Goal: Task Accomplishment & Management: Use online tool/utility

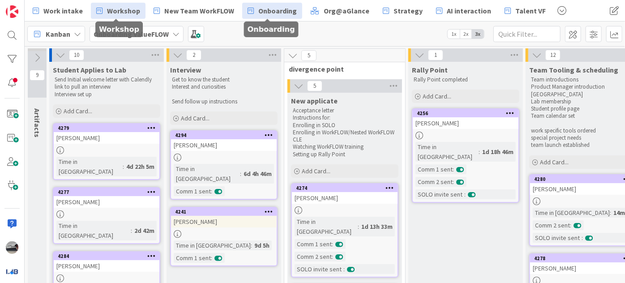
click at [130, 10] on span "Workshop" at bounding box center [123, 10] width 33 height 11
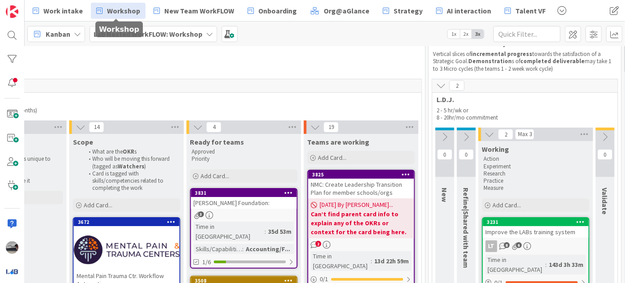
scroll to position [40, 741]
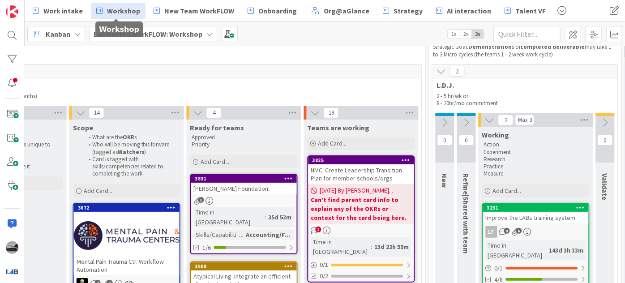
click at [384, 186] on div "[DATE] By [PERSON_NAME]... Can’t find parent card info to explain any of the OK…" at bounding box center [361, 204] width 106 height 40
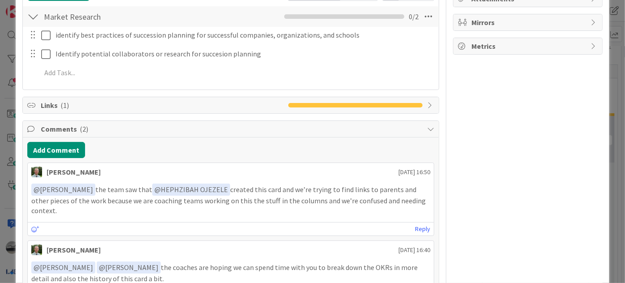
scroll to position [102, 0]
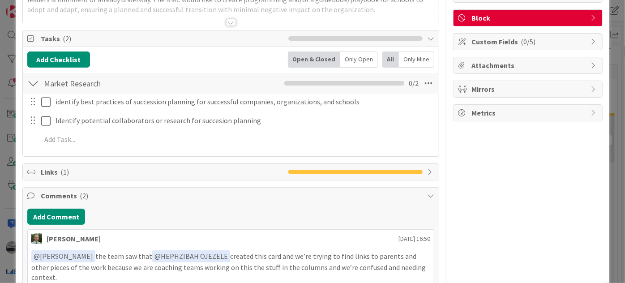
click at [427, 171] on icon at bounding box center [430, 171] width 7 height 7
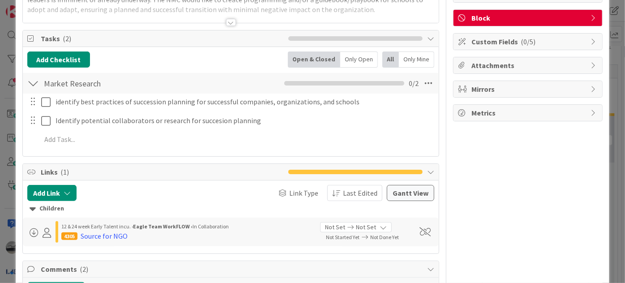
scroll to position [184, 0]
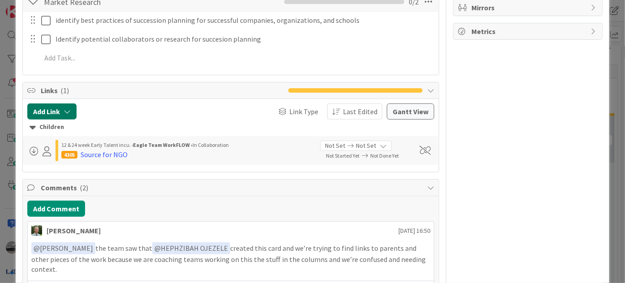
click at [64, 108] on icon "button" at bounding box center [67, 111] width 7 height 7
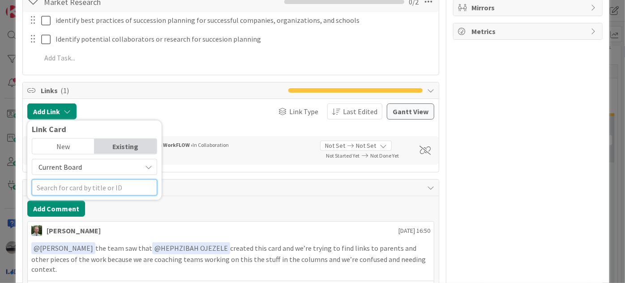
click at [108, 184] on input "text" at bounding box center [94, 187] width 125 height 16
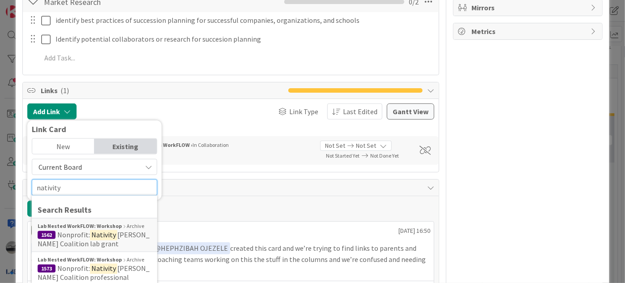
scroll to position [225, 0]
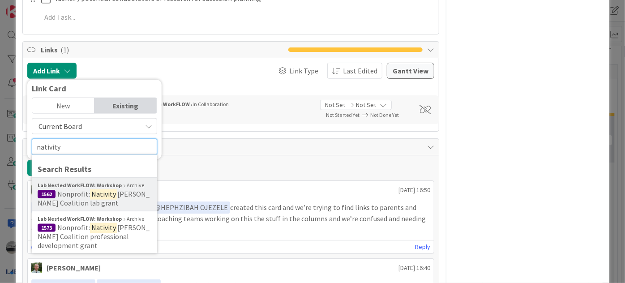
type input "nativity"
click at [83, 182] on b "Lab Nested WorkFLOW: Workshop" at bounding box center [80, 185] width 84 height 8
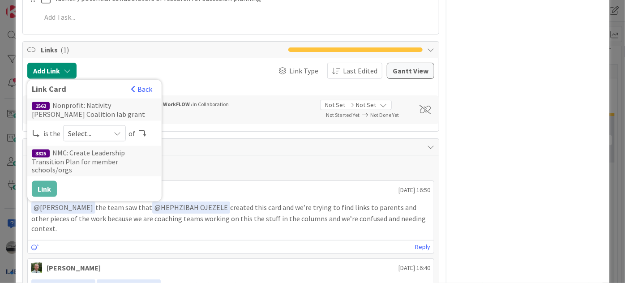
click at [143, 90] on button "Back" at bounding box center [142, 89] width 22 height 10
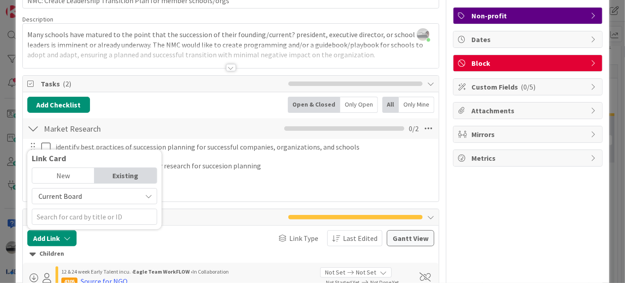
scroll to position [0, 0]
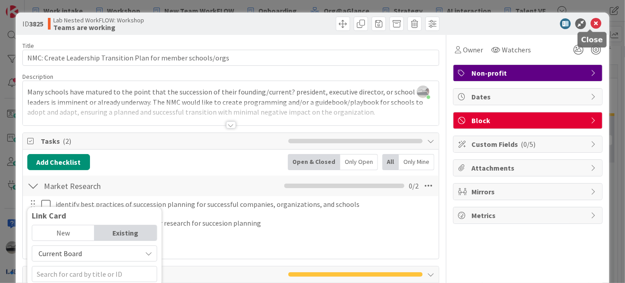
click at [593, 21] on icon at bounding box center [595, 23] width 11 height 11
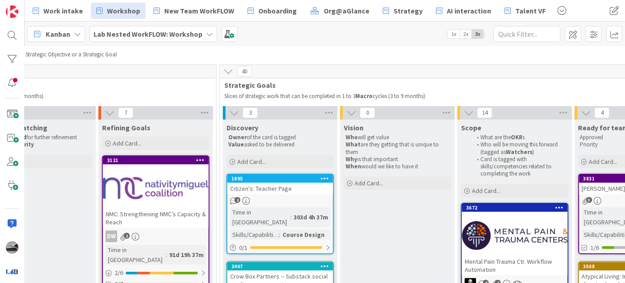
scroll to position [40, 298]
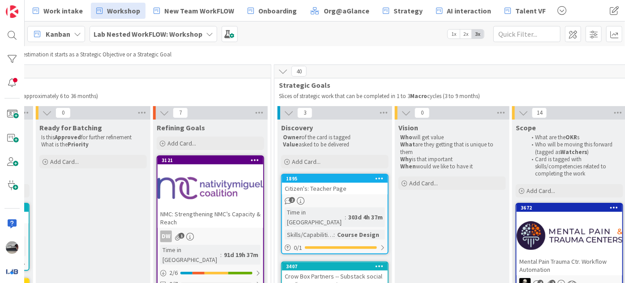
click at [217, 195] on div at bounding box center [211, 188] width 106 height 40
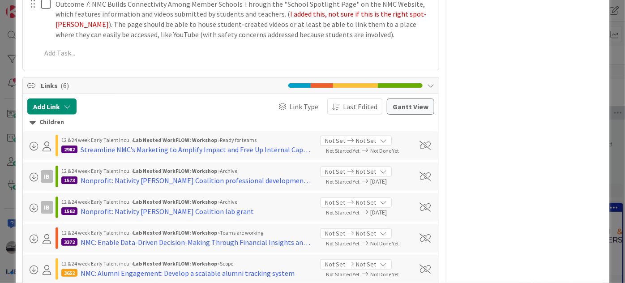
scroll to position [448, 0]
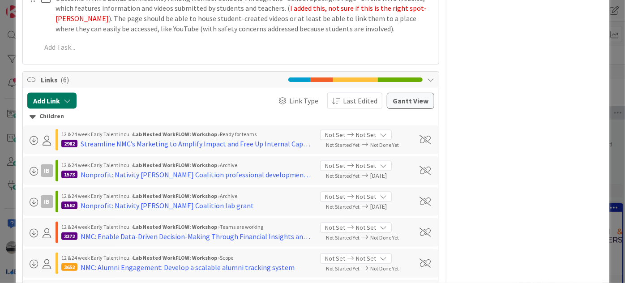
click at [63, 99] on button "Add Link" at bounding box center [51, 101] width 49 height 16
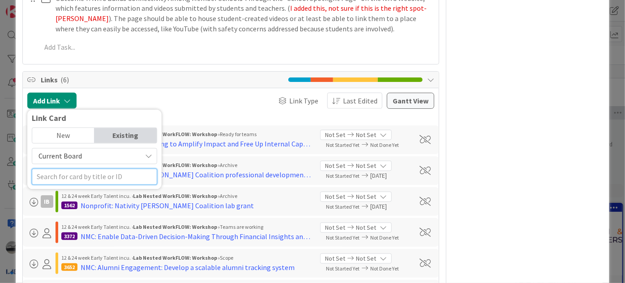
click at [79, 176] on input "text" at bounding box center [94, 176] width 125 height 16
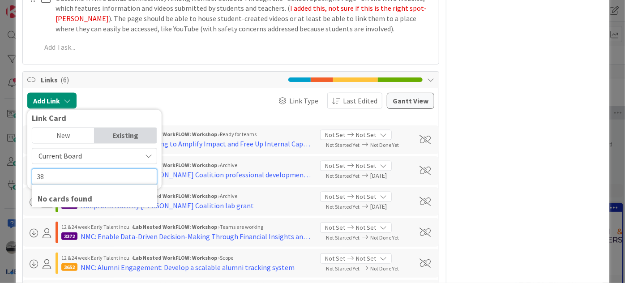
type input "3"
type input "n"
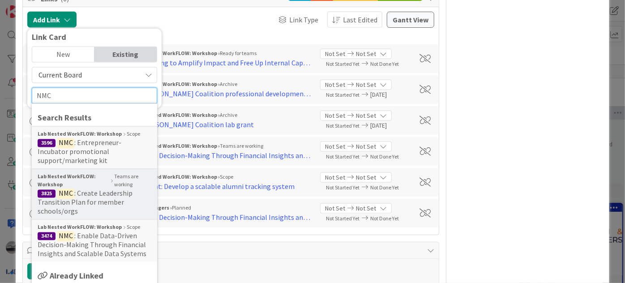
scroll to position [569, 0]
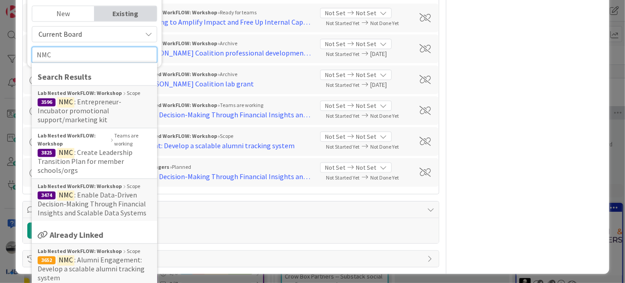
type input "NMC"
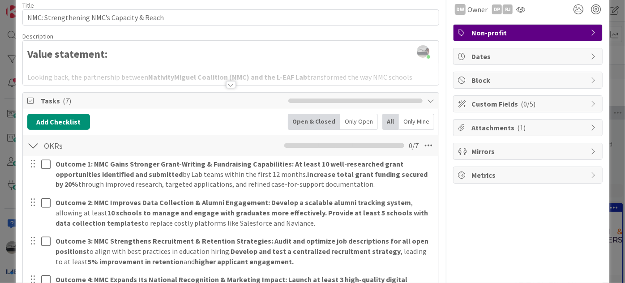
scroll to position [0, 0]
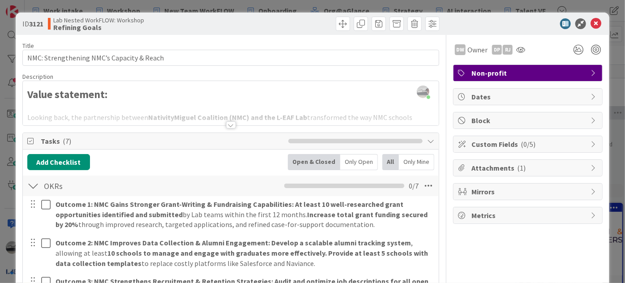
click at [588, 29] on div "ID 3121 Lab Nested WorkFLOW: Workshop Refining Goals" at bounding box center [312, 24] width 593 height 22
click at [590, 20] on icon at bounding box center [595, 23] width 11 height 11
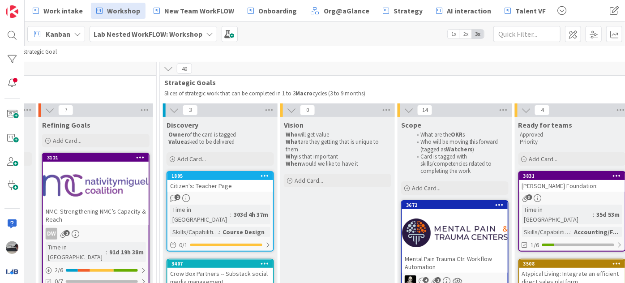
scroll to position [43, 376]
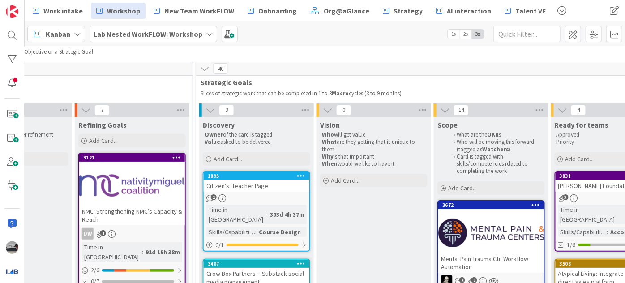
click at [134, 171] on div at bounding box center [132, 185] width 106 height 40
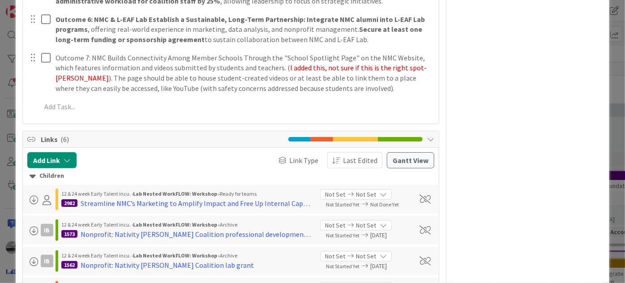
scroll to position [407, 0]
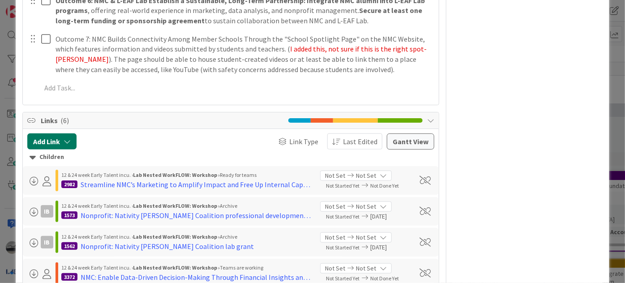
click at [55, 137] on button "Add Link" at bounding box center [51, 141] width 49 height 16
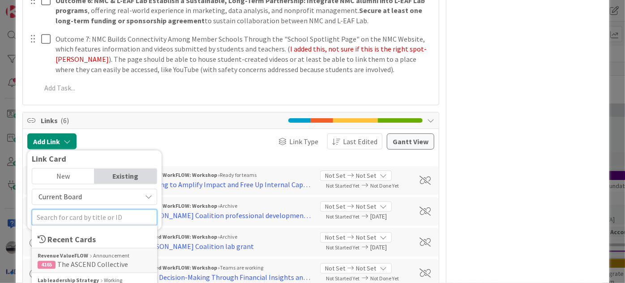
click at [77, 217] on input "text" at bounding box center [94, 217] width 125 height 16
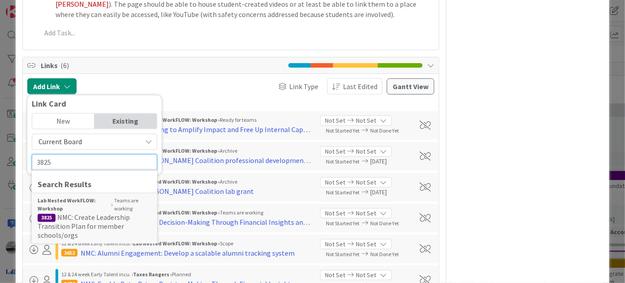
scroll to position [488, 0]
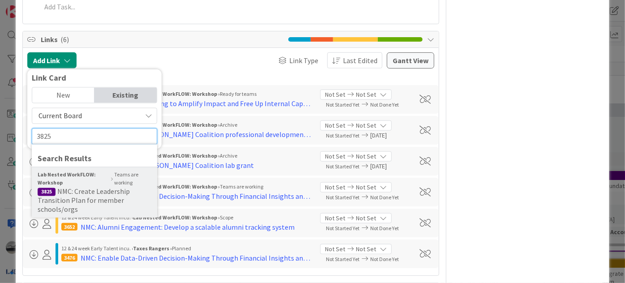
type input "3825"
click at [88, 196] on span "NMC: Create Leadership Transition Plan for member schools/orgs" at bounding box center [84, 200] width 92 height 27
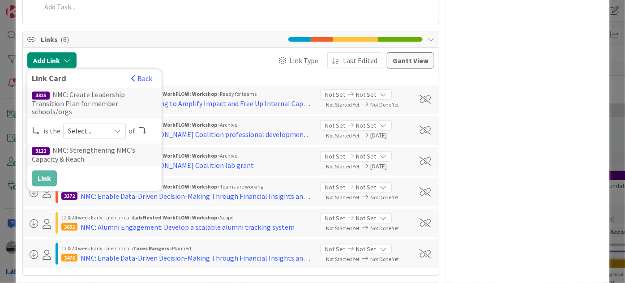
click at [118, 127] on icon at bounding box center [117, 130] width 7 height 7
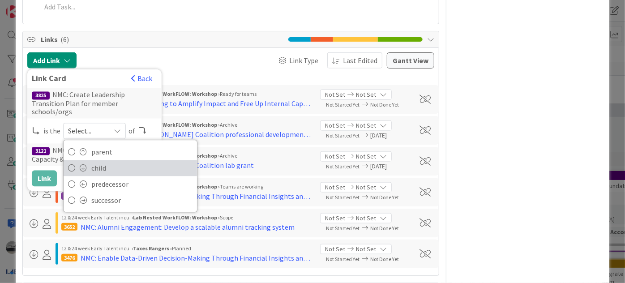
click at [98, 162] on span "child" at bounding box center [141, 167] width 101 height 13
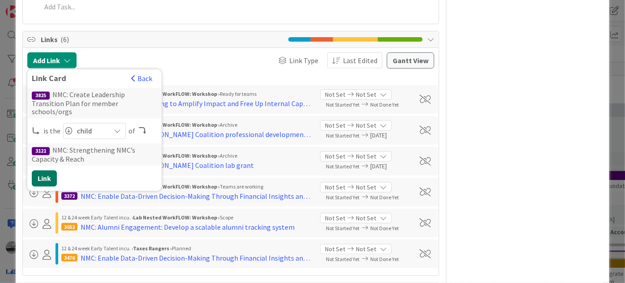
click at [44, 170] on button "Link" at bounding box center [44, 178] width 25 height 16
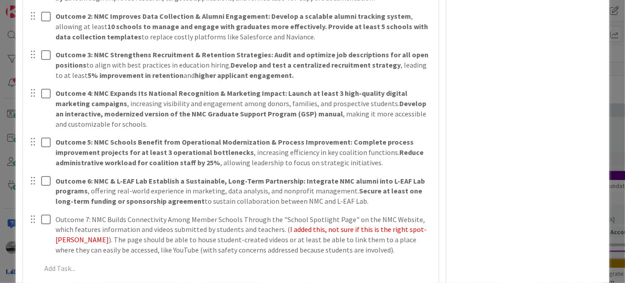
scroll to position [203, 0]
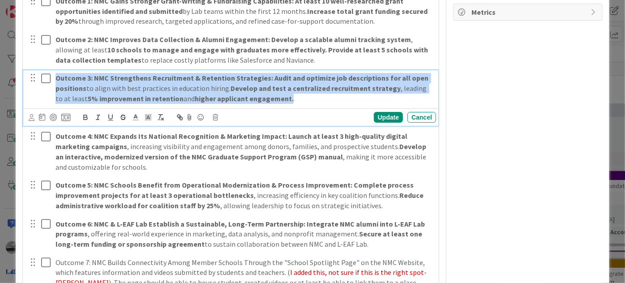
drag, startPoint x: 286, startPoint y: 97, endPoint x: 58, endPoint y: 79, distance: 228.1
click at [55, 78] on p "Outcome 3: NMC Strengthens Recruitment & Retention Strategies: Audit and optimi…" at bounding box center [243, 88] width 377 height 30
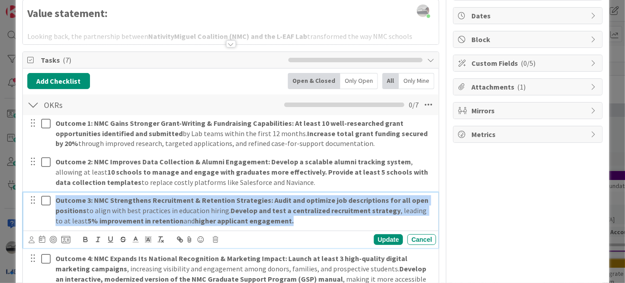
scroll to position [0, 0]
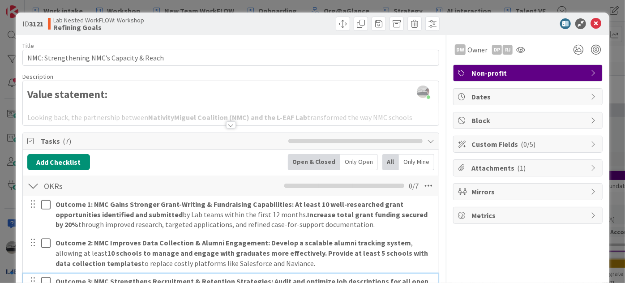
click at [226, 124] on div at bounding box center [231, 124] width 10 height 7
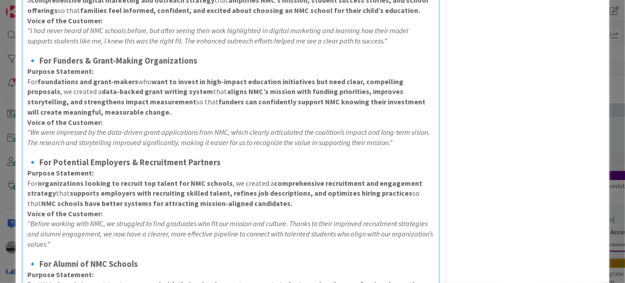
scroll to position [529, 0]
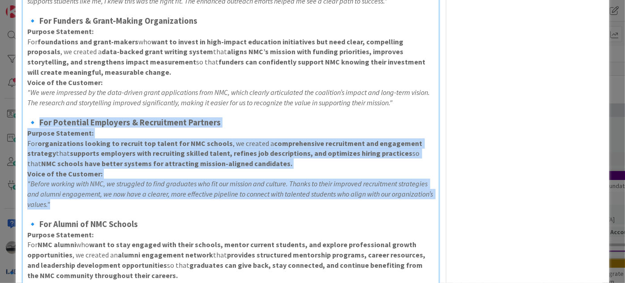
drag, startPoint x: 40, startPoint y: 101, endPoint x: 217, endPoint y: 181, distance: 194.1
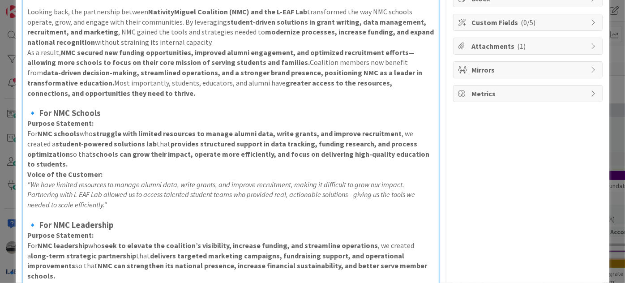
scroll to position [0, 0]
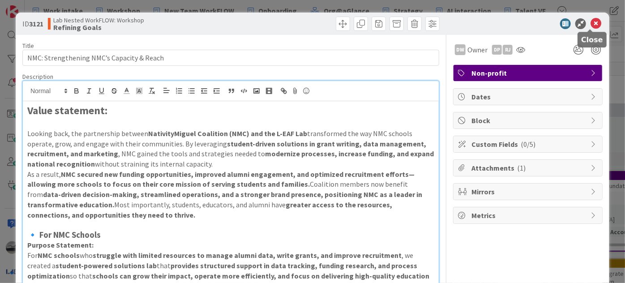
click at [590, 24] on icon at bounding box center [595, 23] width 11 height 11
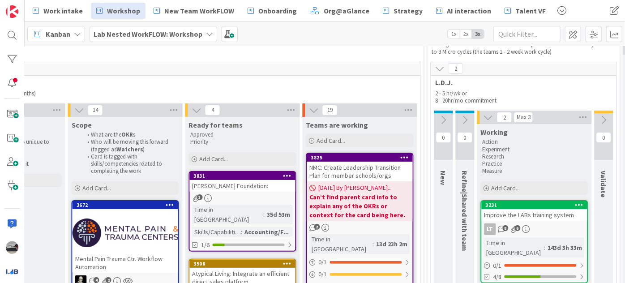
scroll to position [43, 814]
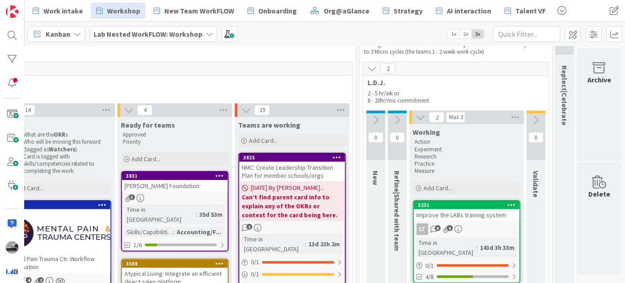
click at [285, 169] on div "NMC: Create Leadership Transition Plan for member schools/orgs" at bounding box center [292, 172] width 106 height 20
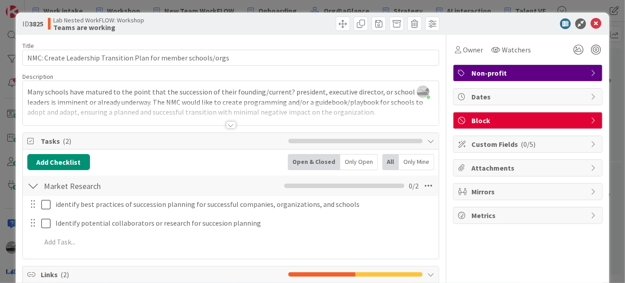
click at [229, 125] on div at bounding box center [231, 124] width 10 height 7
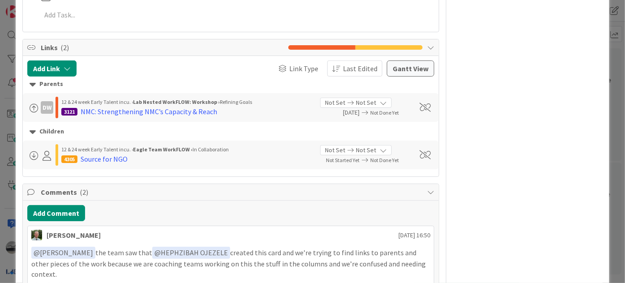
scroll to position [363, 0]
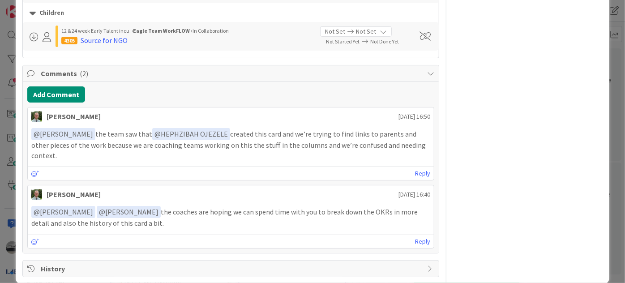
click at [427, 265] on icon at bounding box center [430, 268] width 7 height 7
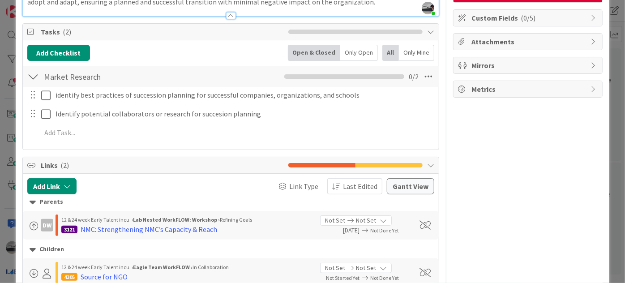
scroll to position [0, 0]
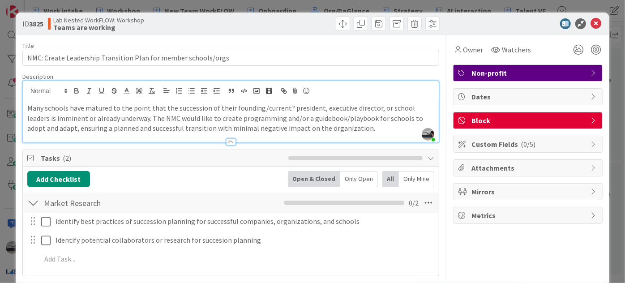
click at [590, 117] on icon at bounding box center [593, 120] width 7 height 7
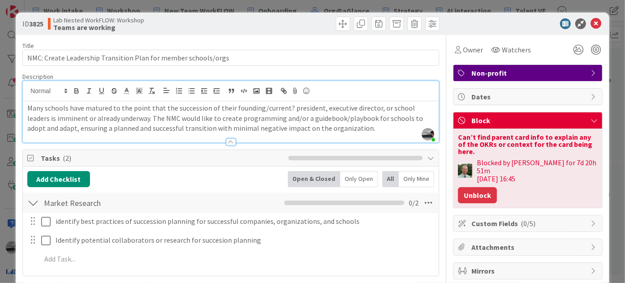
click at [462, 187] on button "Unblock" at bounding box center [477, 195] width 39 height 16
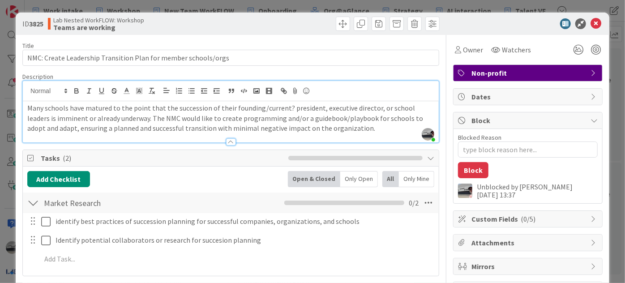
type textarea "x"
click at [590, 23] on icon at bounding box center [595, 23] width 11 height 11
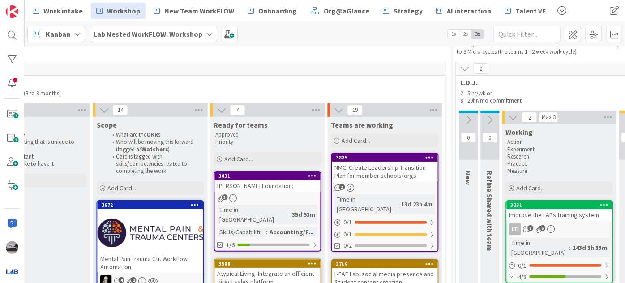
scroll to position [43, 724]
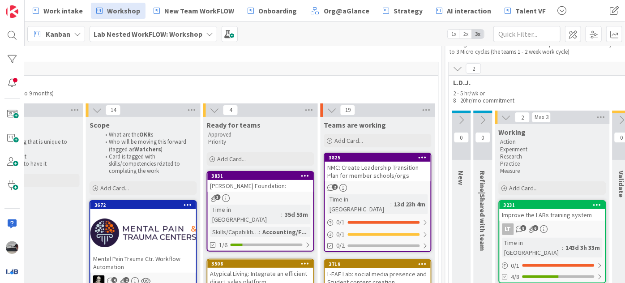
click at [332, 107] on icon at bounding box center [332, 110] width 10 height 10
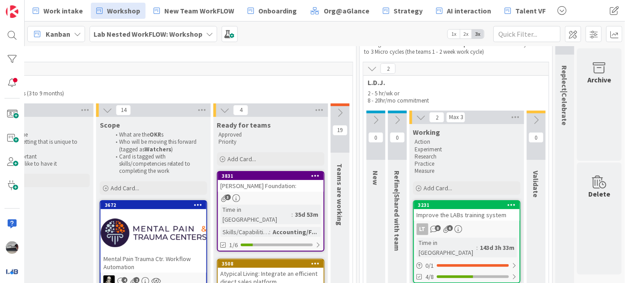
click at [220, 110] on icon at bounding box center [225, 110] width 10 height 10
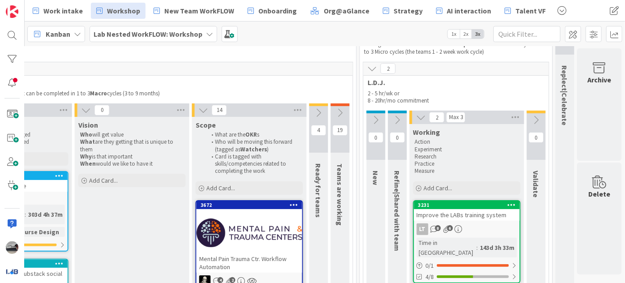
scroll to position [43, 623]
click at [198, 108] on icon at bounding box center [203, 110] width 10 height 10
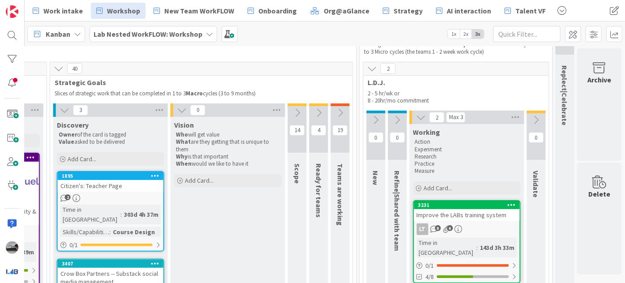
click at [176, 108] on button at bounding box center [182, 110] width 12 height 12
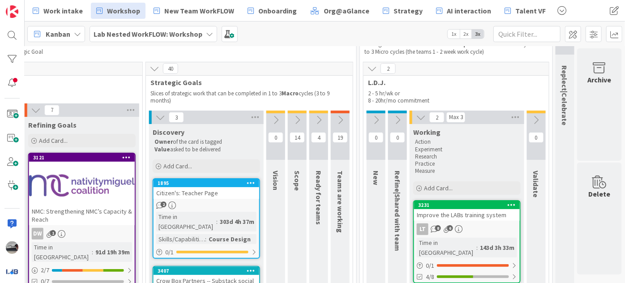
scroll to position [43, 431]
click at [155, 112] on icon at bounding box center [160, 117] width 10 height 10
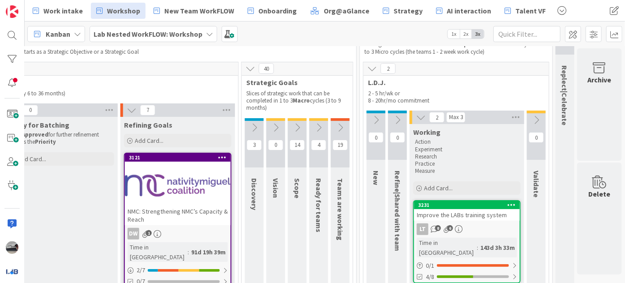
click at [245, 69] on icon at bounding box center [250, 69] width 10 height 10
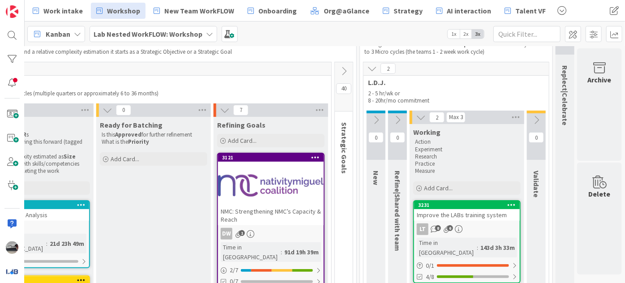
scroll to position [43, 243]
click at [220, 107] on icon at bounding box center [225, 110] width 10 height 10
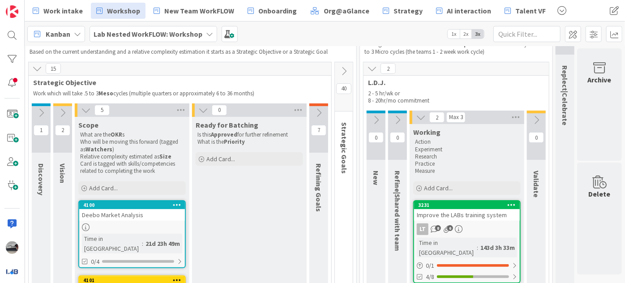
scroll to position [43, 147]
click at [198, 111] on icon at bounding box center [203, 110] width 10 height 10
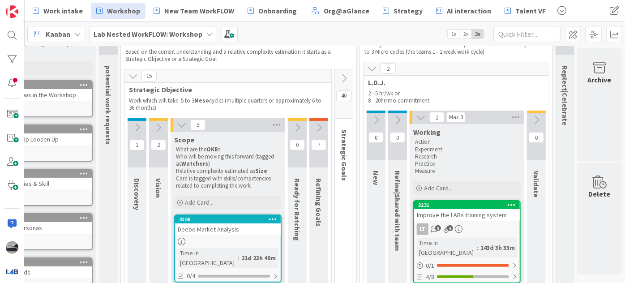
click at [177, 121] on icon at bounding box center [182, 125] width 10 height 10
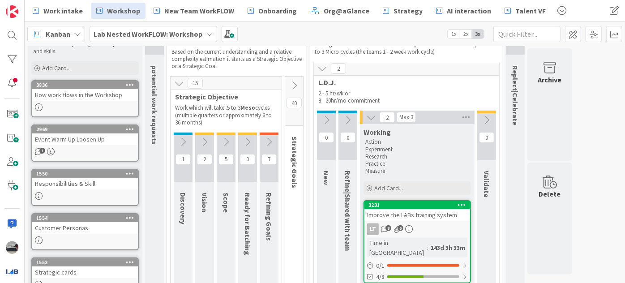
click at [180, 83] on icon at bounding box center [179, 83] width 10 height 10
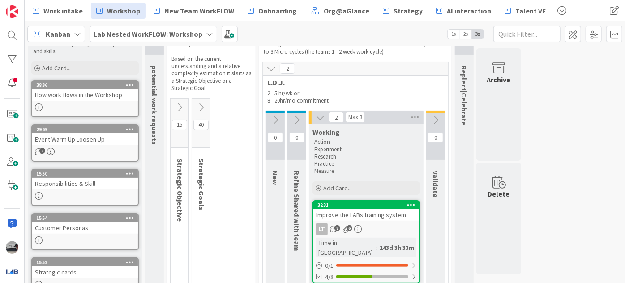
click at [319, 114] on icon at bounding box center [320, 117] width 10 height 10
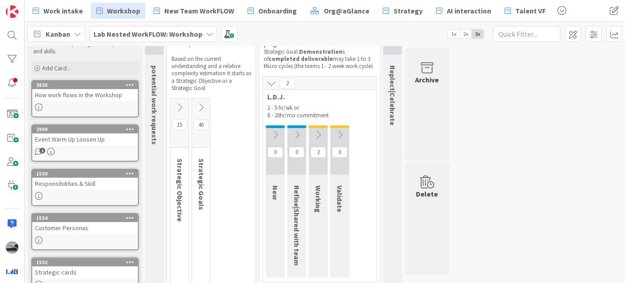
click at [274, 84] on icon at bounding box center [271, 83] width 10 height 10
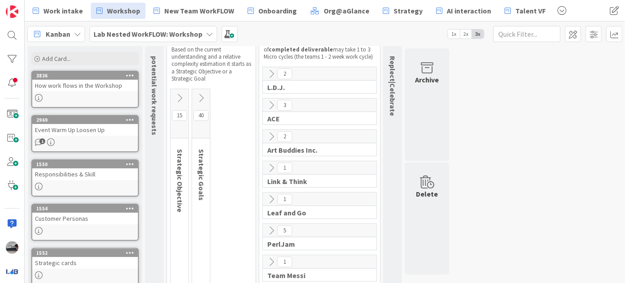
scroll to position [122, 0]
